Goal: Task Accomplishment & Management: Manage account settings

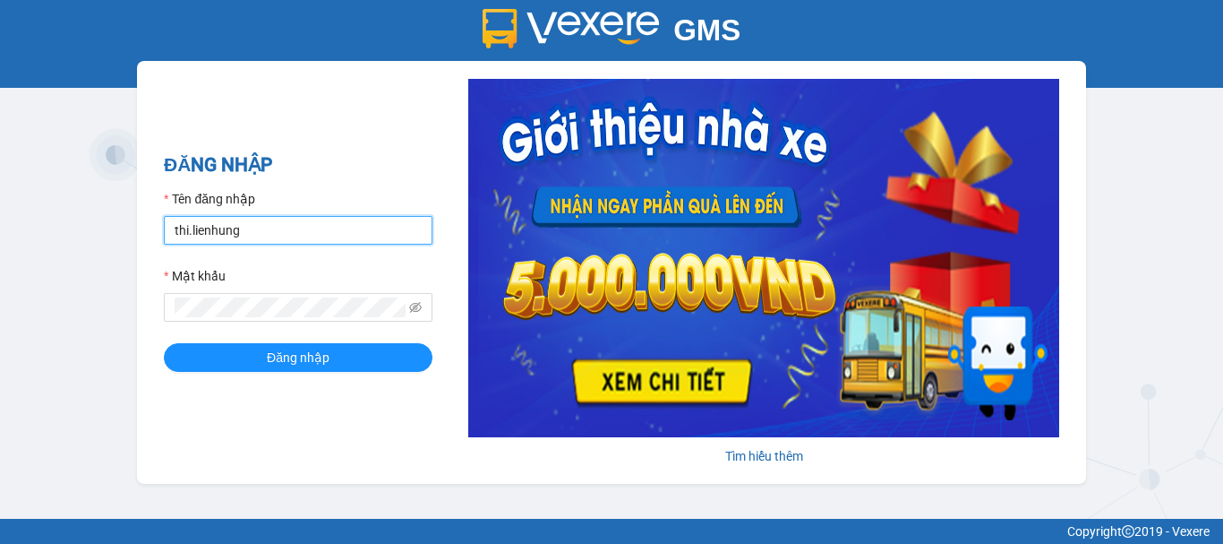
click at [280, 237] on input "thi.lienhung" at bounding box center [298, 230] width 269 height 29
type input "giang.lienhung"
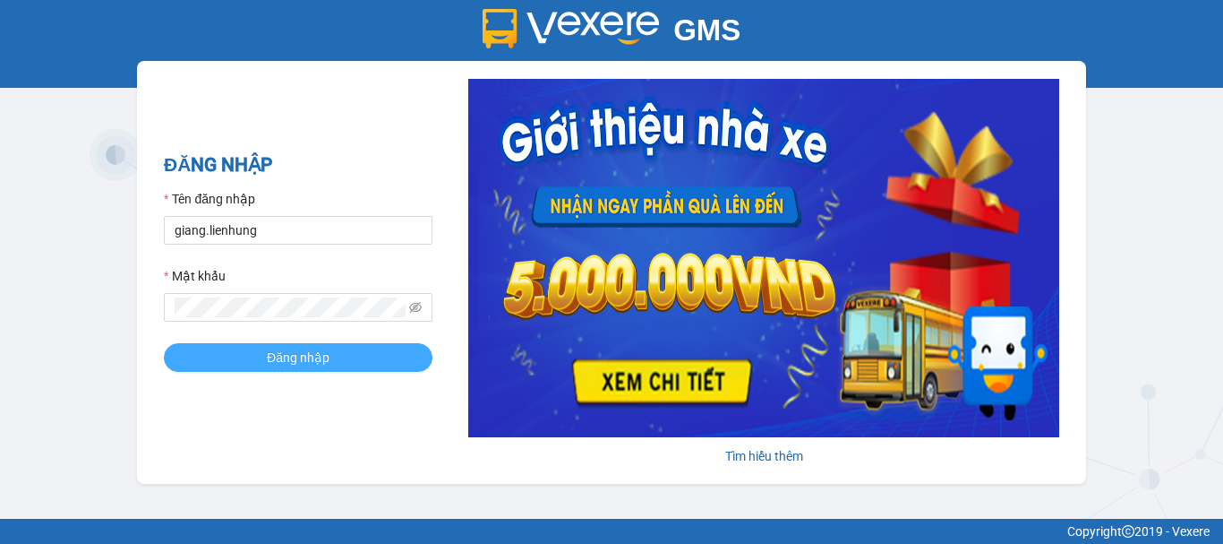
click at [241, 347] on button "Đăng nhập" at bounding box center [298, 357] width 269 height 29
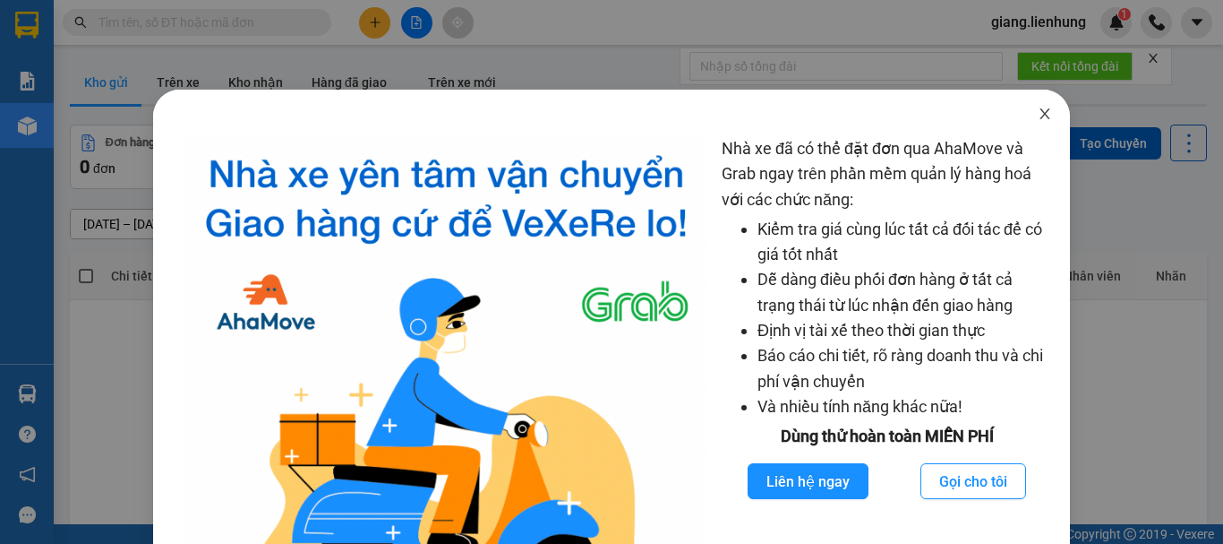
click at [1041, 113] on icon "close" at bounding box center [1046, 113] width 10 height 11
